Goal: Task Accomplishment & Management: Use online tool/utility

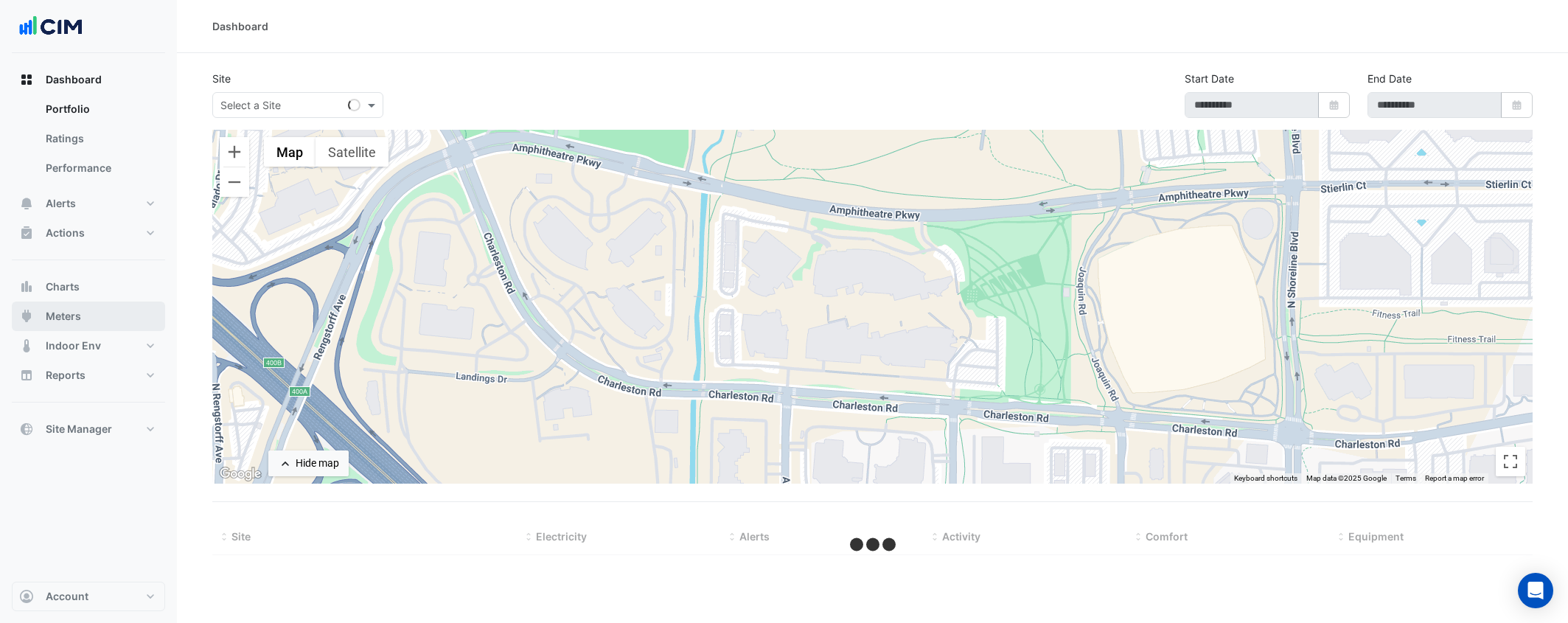
click at [130, 318] on button "Meters" at bounding box center [88, 316] width 154 height 29
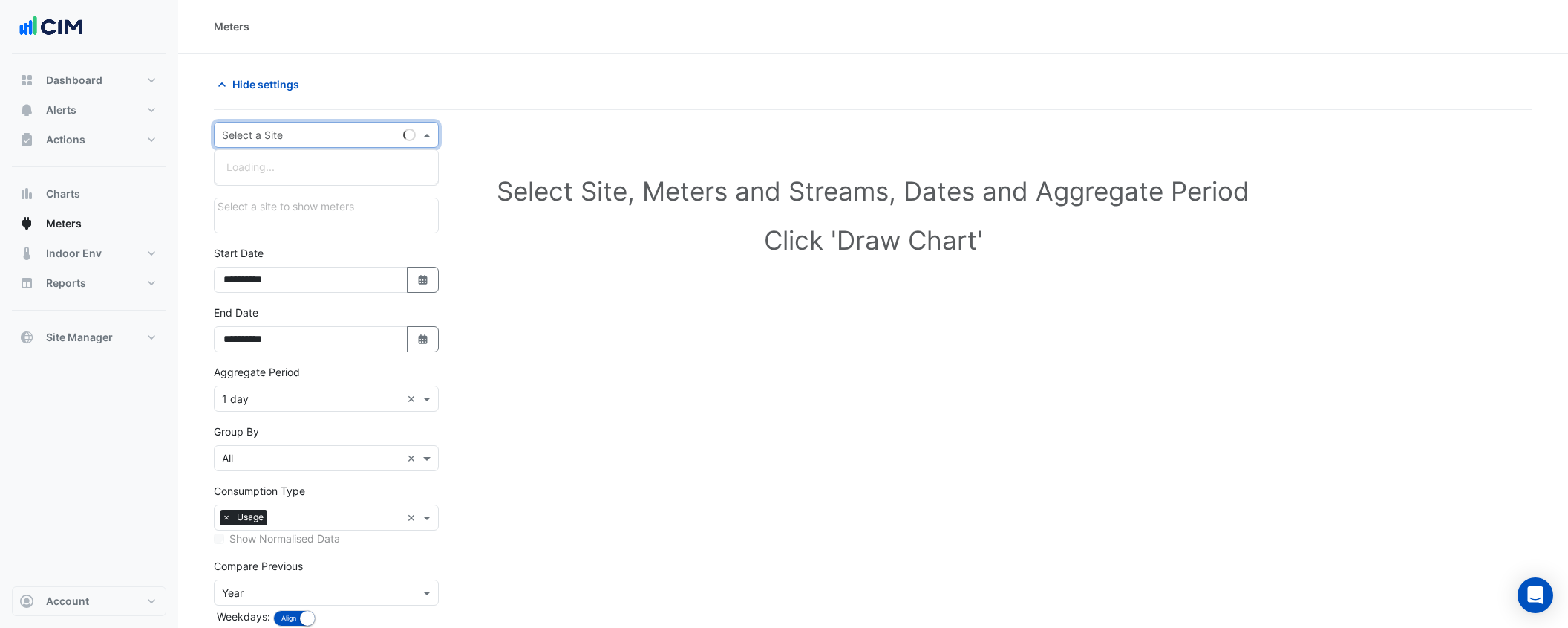
click at [284, 133] on input "text" at bounding box center [312, 136] width 179 height 16
type input "**"
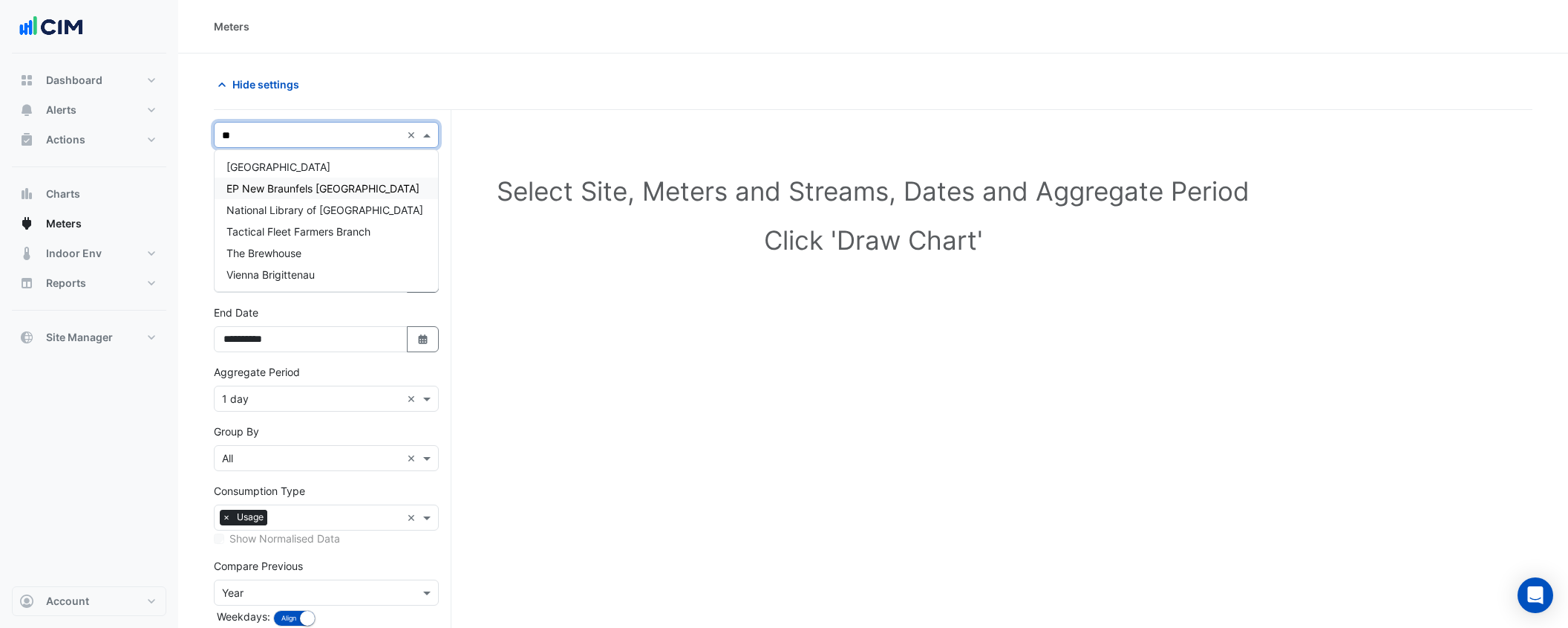
click at [283, 168] on span "[GEOGRAPHIC_DATA]" at bounding box center [278, 167] width 104 height 13
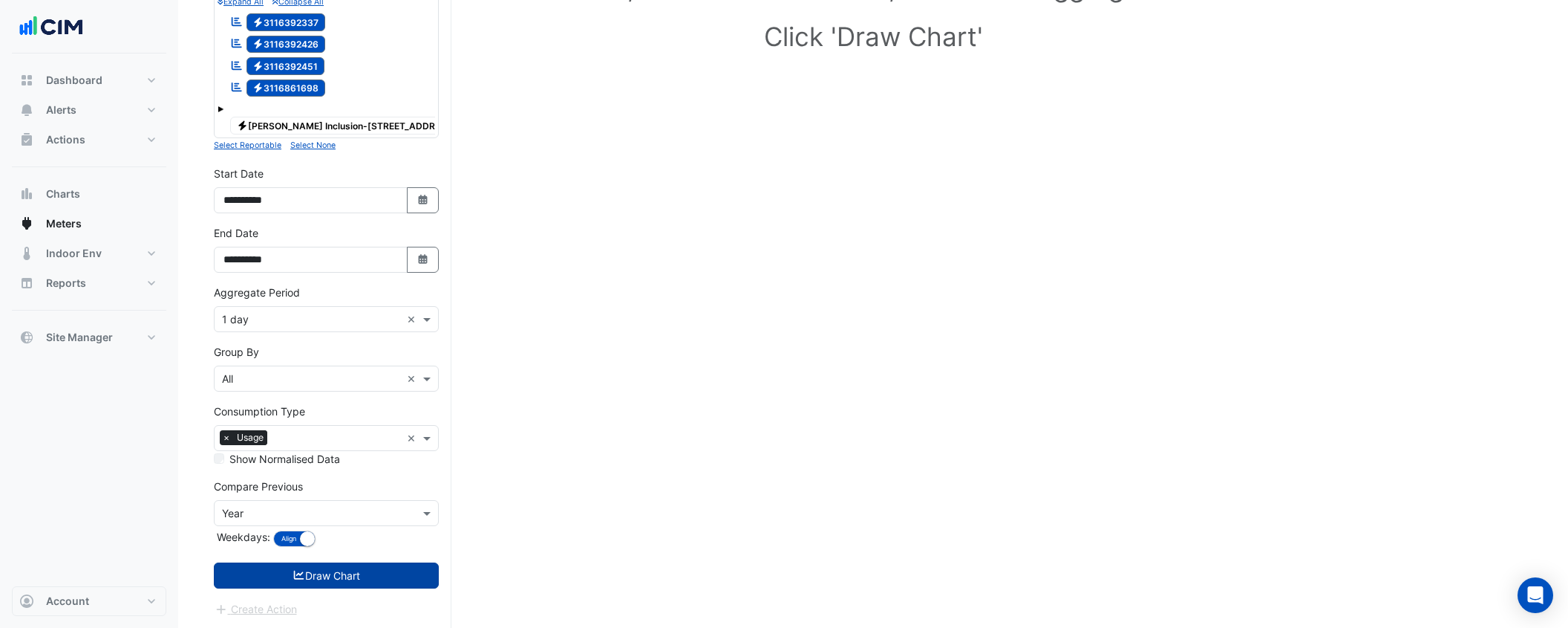
scroll to position [205, 0]
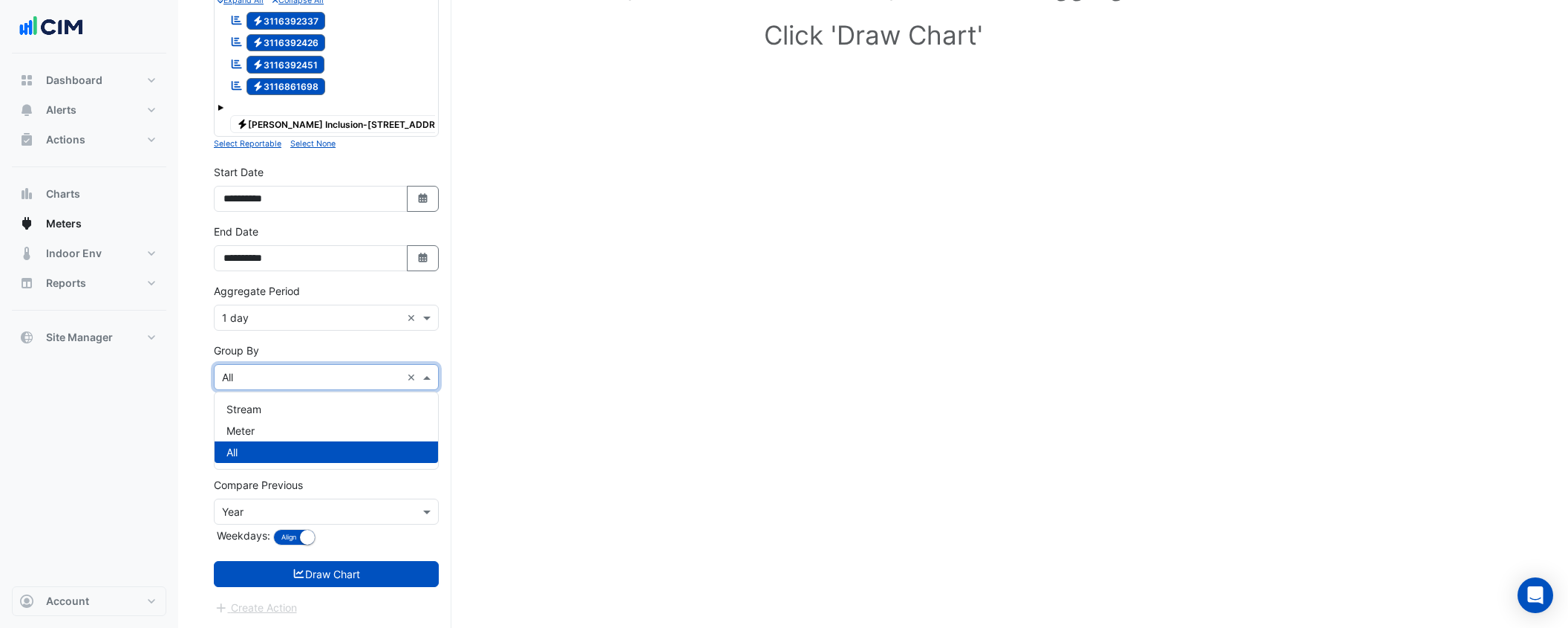
click at [330, 374] on input "text" at bounding box center [312, 378] width 179 height 16
click at [333, 430] on div "Meter" at bounding box center [326, 430] width 224 height 21
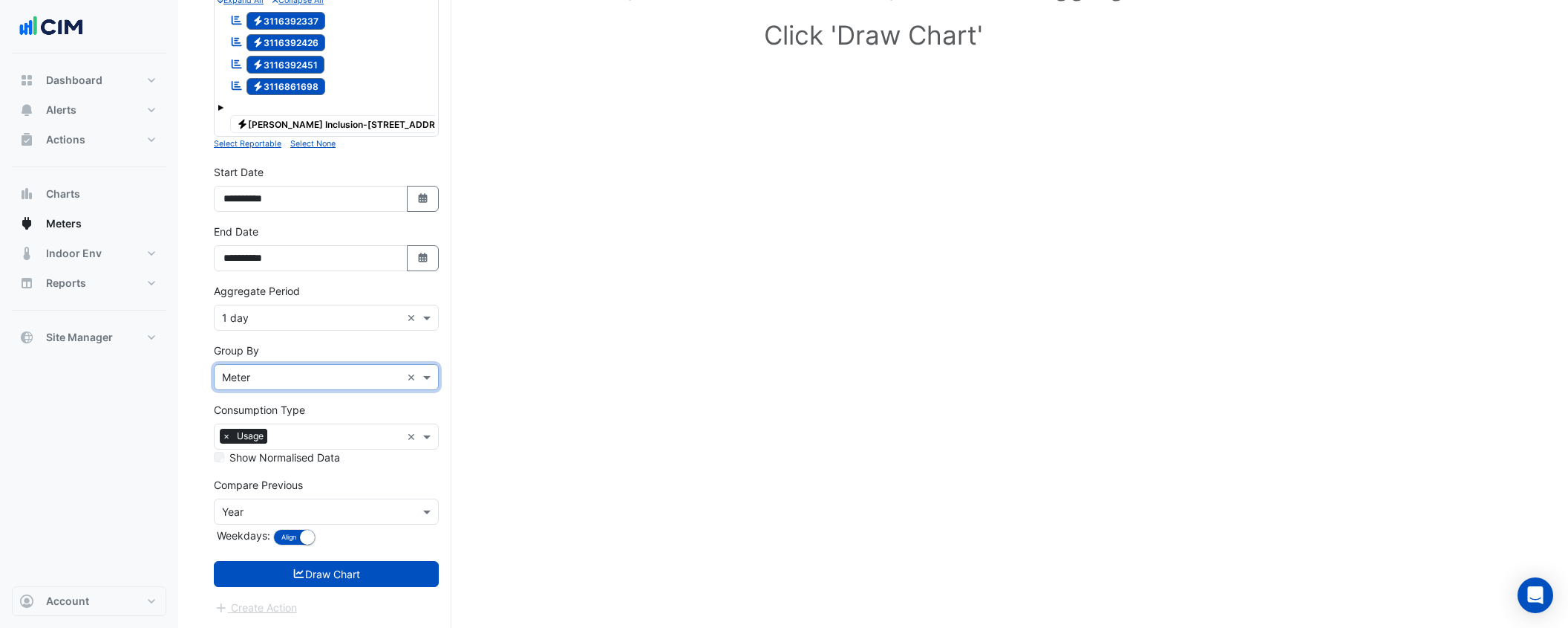
click at [313, 311] on input "text" at bounding box center [312, 318] width 179 height 16
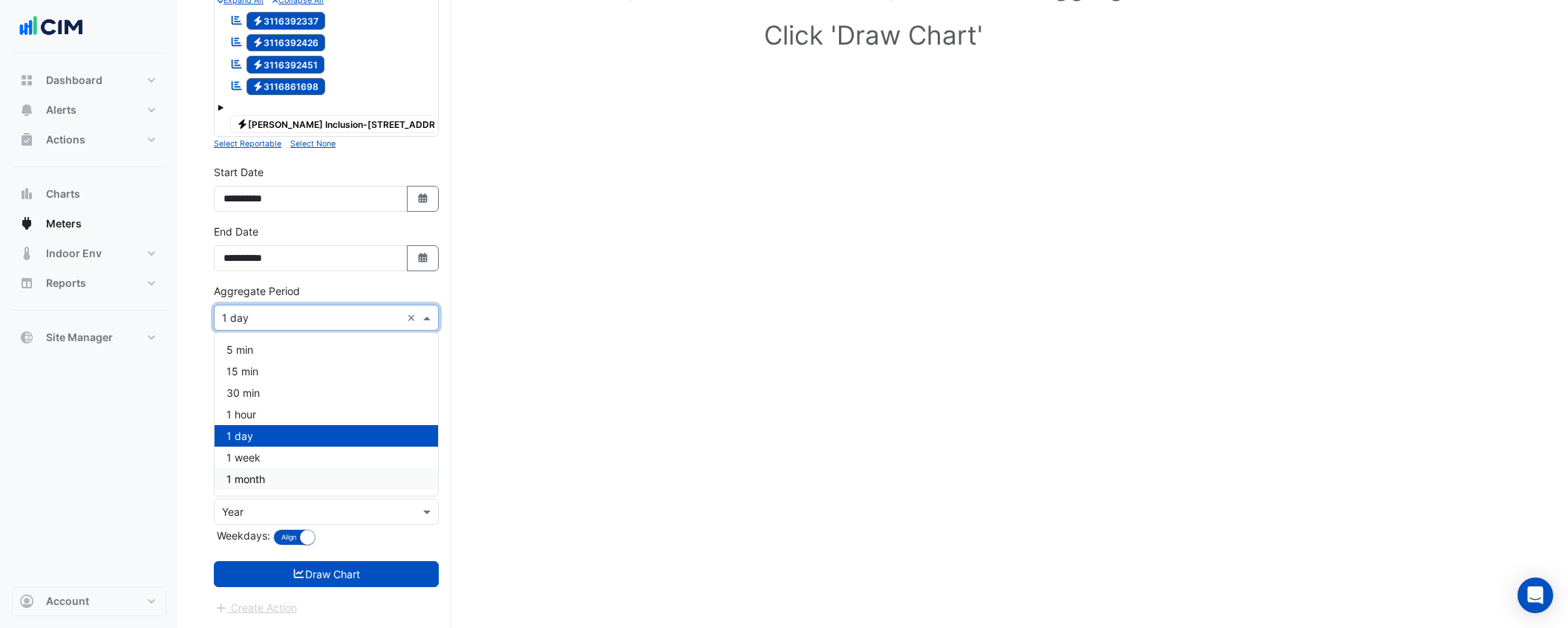
click at [325, 487] on div "1 month" at bounding box center [326, 479] width 224 height 21
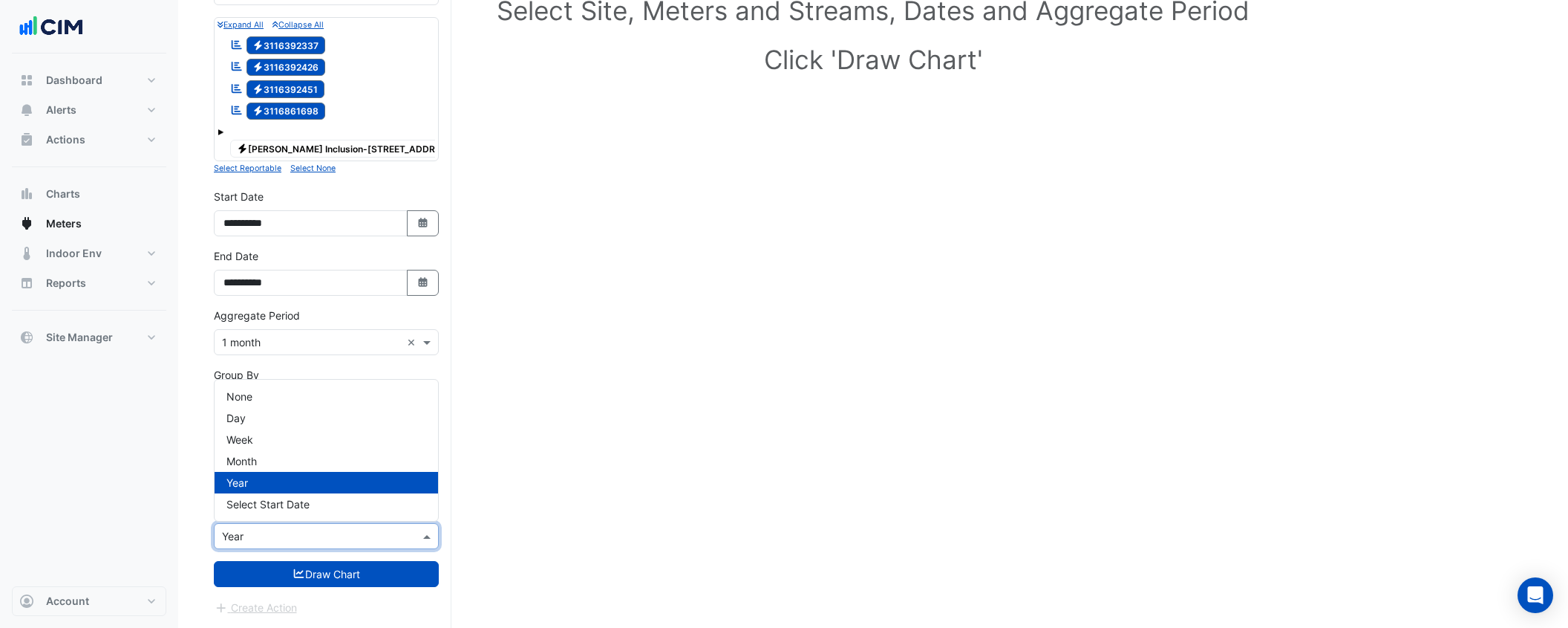
click at [357, 532] on input "text" at bounding box center [312, 537] width 179 height 16
click at [309, 396] on div "None" at bounding box center [326, 396] width 224 height 21
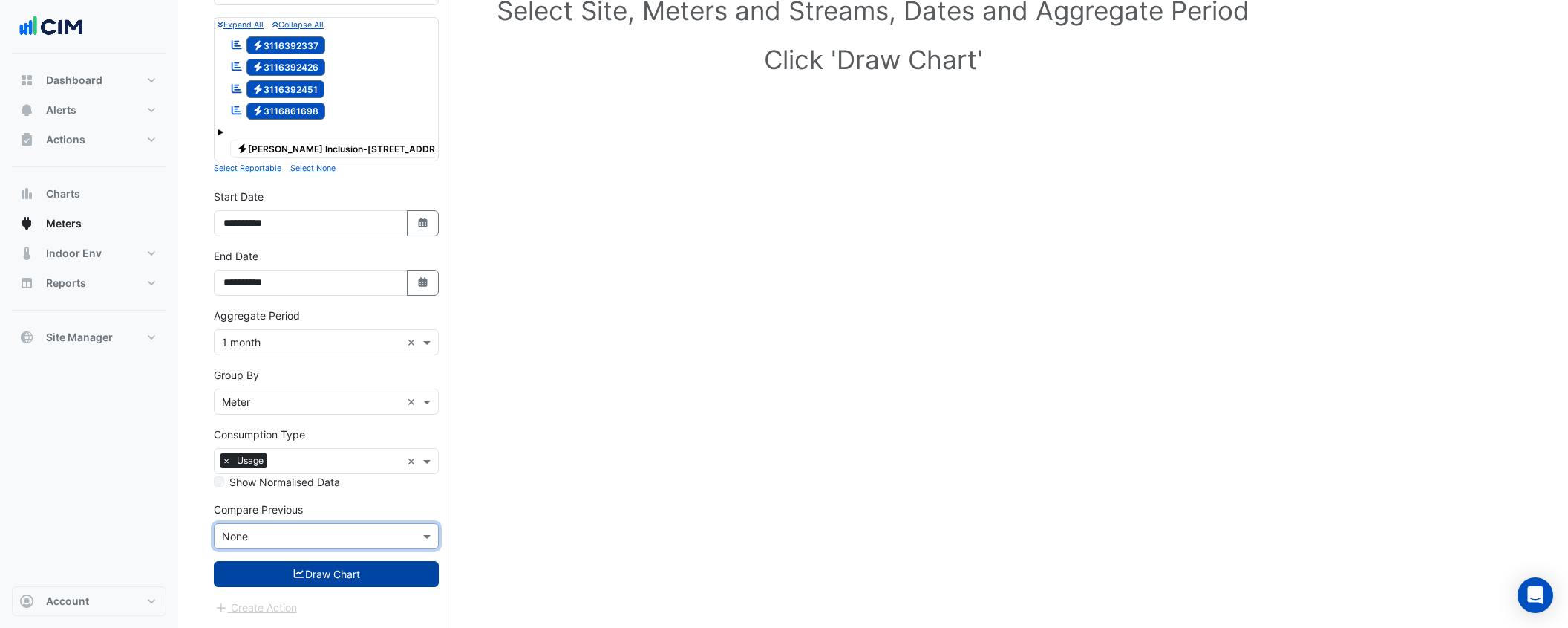
click at [339, 580] on button "Draw Chart" at bounding box center [326, 573] width 225 height 26
